Goal: Task Accomplishment & Management: Use online tool/utility

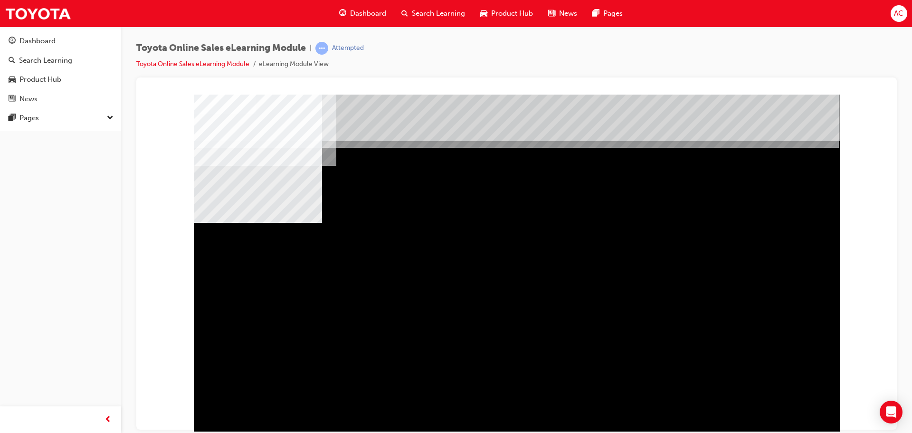
scroll to position [19, 0]
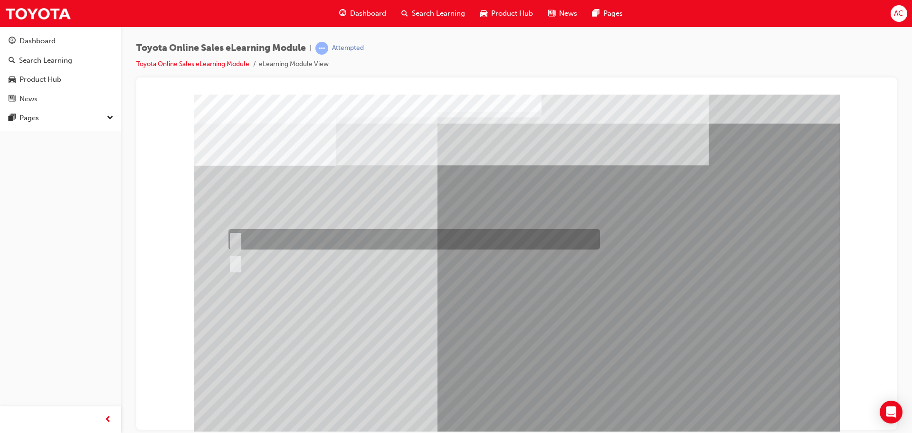
click at [239, 237] on div at bounding box center [411, 239] width 371 height 20
radio input "true"
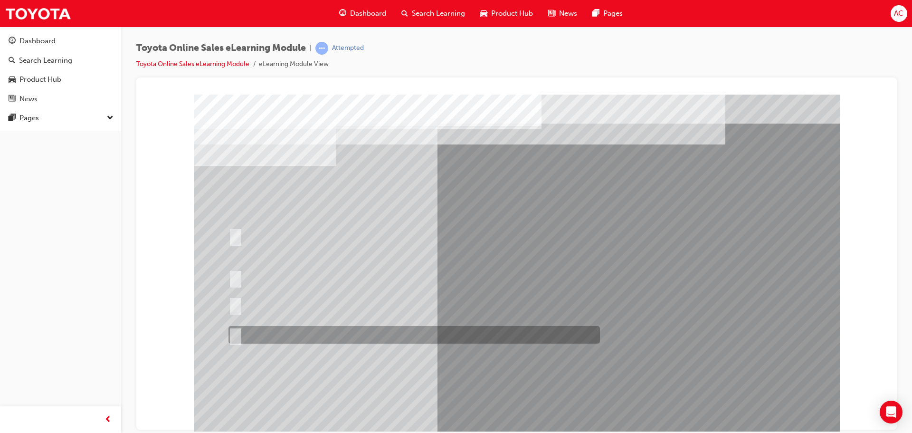
click at [235, 335] on input "It must be TMCA approved Dealer name." at bounding box center [233, 334] width 10 height 10
radio input "true"
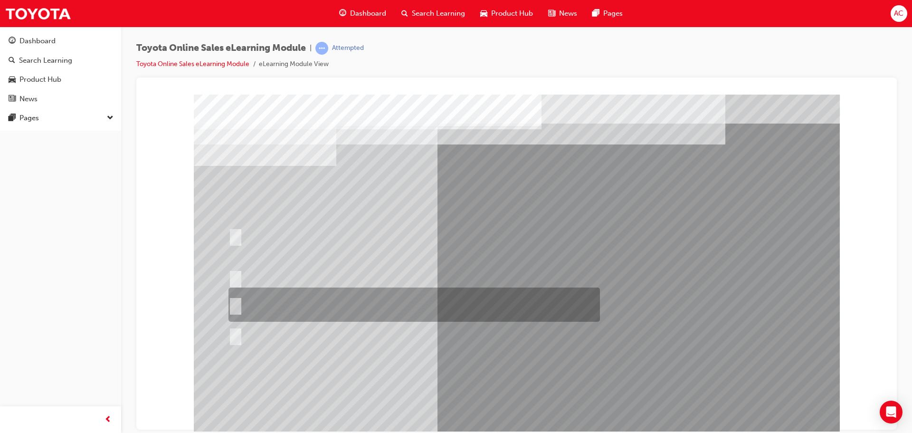
click at [232, 309] on input "It can be called Toyota Parts in as long as the Dealership’s name is somewhere …" at bounding box center [233, 304] width 10 height 10
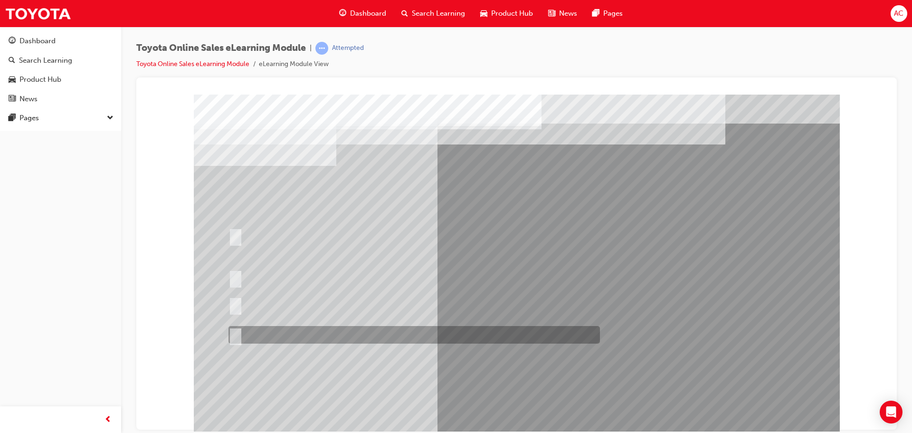
click at [235, 328] on div at bounding box center [411, 335] width 371 height 18
radio input "false"
radio input "true"
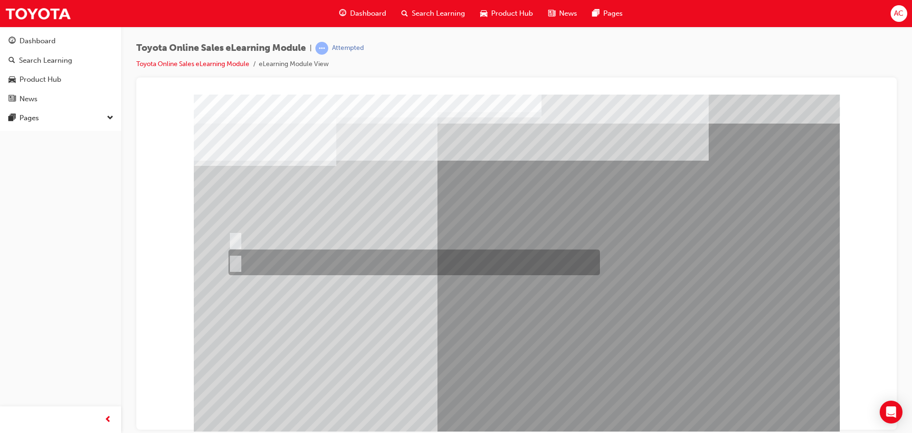
click at [234, 260] on input "No" at bounding box center [233, 262] width 10 height 10
radio input "true"
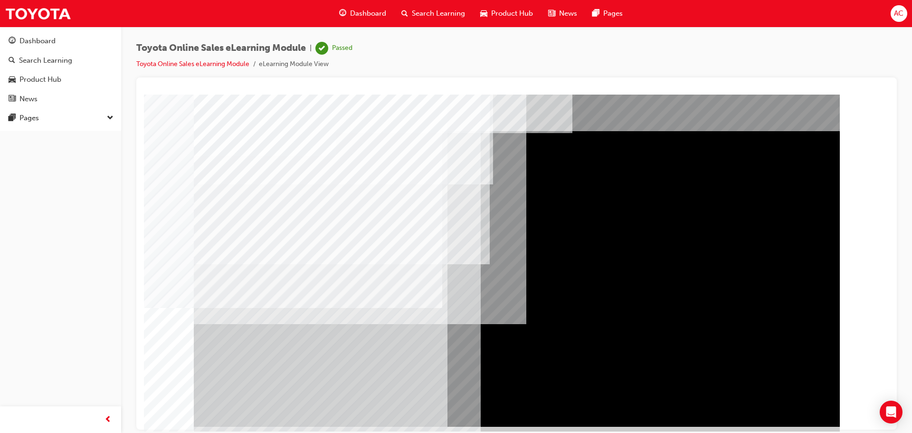
scroll to position [19, 0]
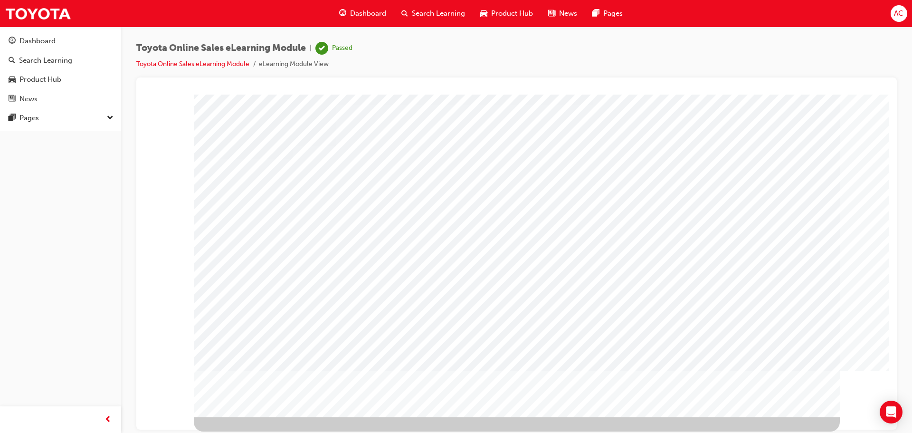
click at [370, 9] on span "Dashboard" at bounding box center [368, 13] width 36 height 11
